Goal: Information Seeking & Learning: Compare options

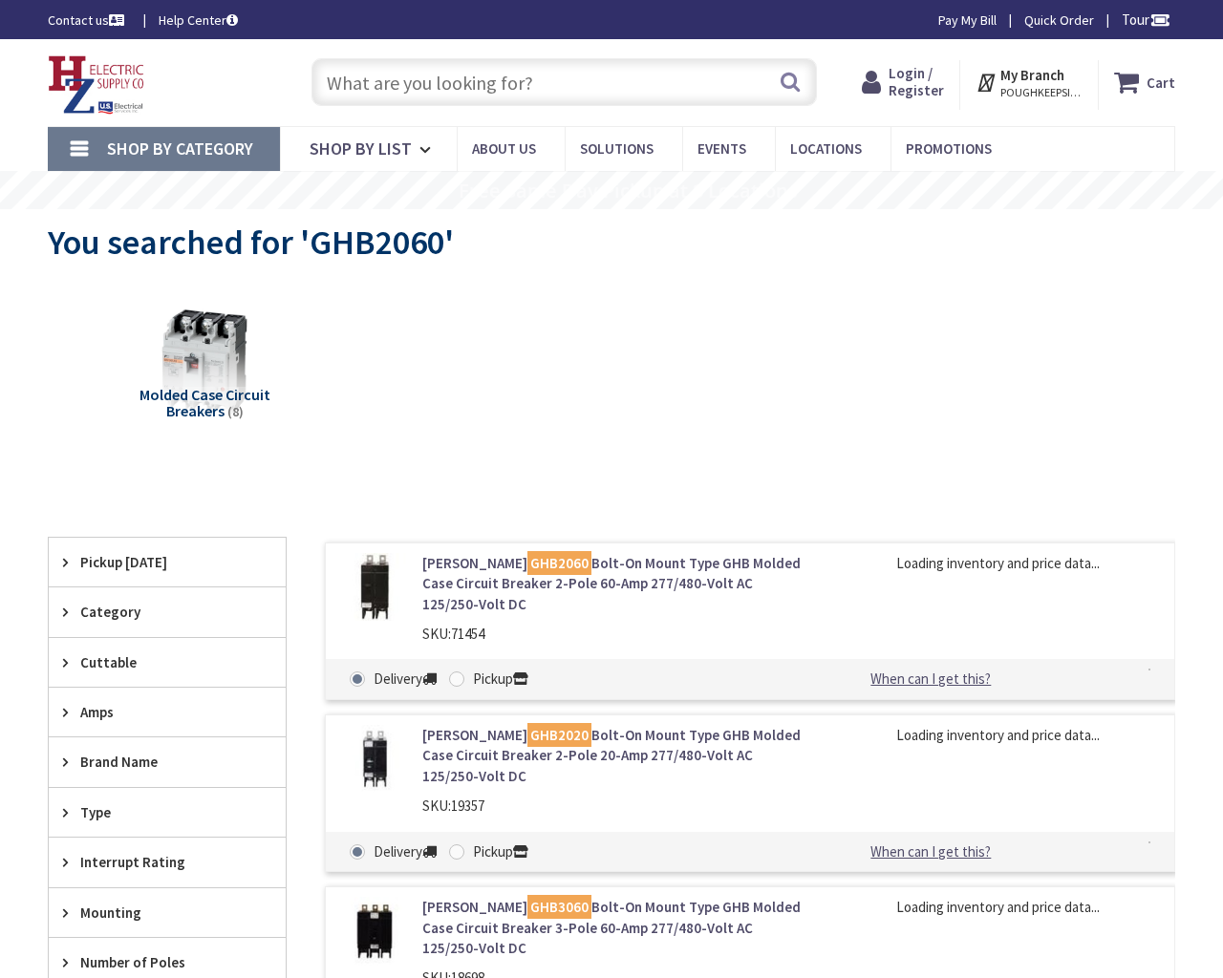
type input "[GEOGRAPHIC_DATA][PERSON_NAME], [GEOGRAPHIC_DATA]"
